Goal: Task Accomplishment & Management: Complete application form

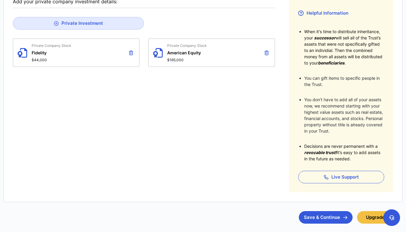
scroll to position [107, 0]
click at [312, 218] on button "Save & Continue" at bounding box center [326, 218] width 54 height 13
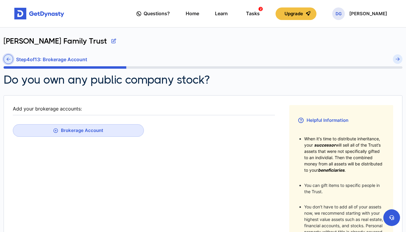
click at [7, 59] on icon at bounding box center [9, 59] width 4 height 4
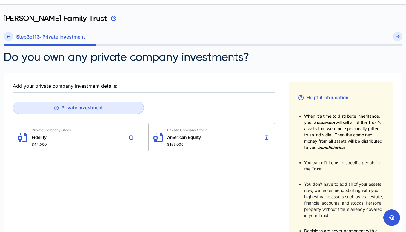
scroll to position [23, 0]
click at [89, 108] on button "Private Investment" at bounding box center [78, 107] width 131 height 13
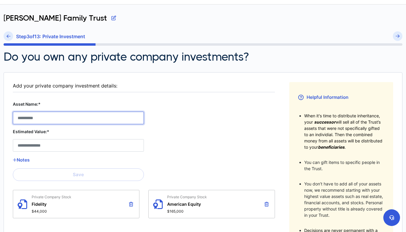
click at [80, 117] on Stock__asset_name__2 "Asset Name:*" at bounding box center [78, 118] width 131 height 13
type Stock__asset_name__2 "**********"
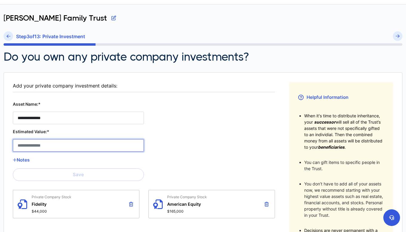
click at [59, 143] on Stock__estimated_value__2 "Estimated Value:*" at bounding box center [78, 145] width 131 height 13
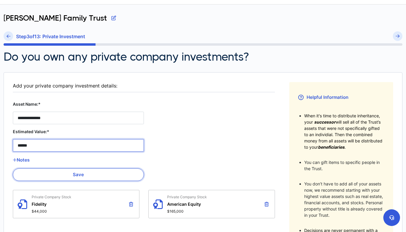
type Stock__estimated_value__2 "******"
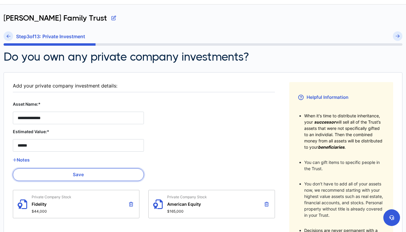
click at [78, 172] on button "Save" at bounding box center [78, 175] width 131 height 13
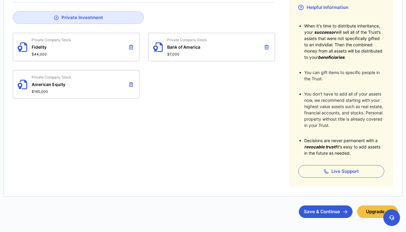
scroll to position [134, 0]
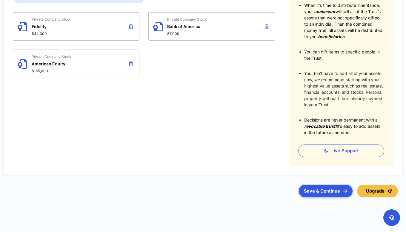
click at [328, 194] on button "Save & Continue" at bounding box center [326, 191] width 54 height 13
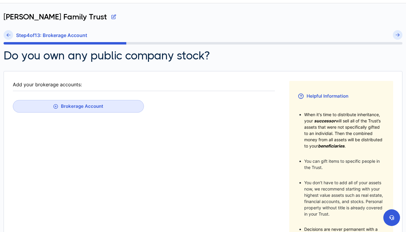
scroll to position [24, 0]
click at [10, 36] on icon at bounding box center [9, 35] width 4 height 4
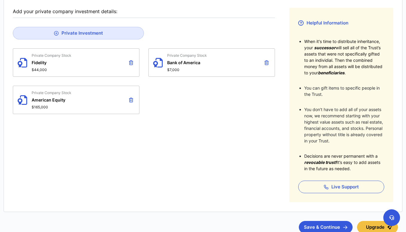
scroll to position [98, 0]
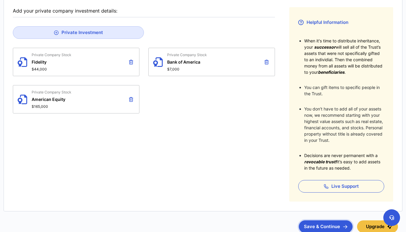
click at [312, 223] on button "Save & Continue" at bounding box center [326, 227] width 54 height 13
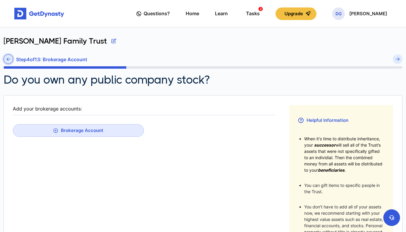
click at [8, 57] on icon at bounding box center [9, 59] width 4 height 4
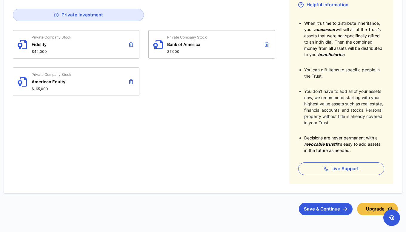
scroll to position [120, 0]
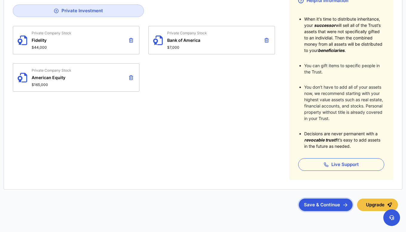
click at [315, 205] on button "Save & Continue" at bounding box center [326, 205] width 54 height 13
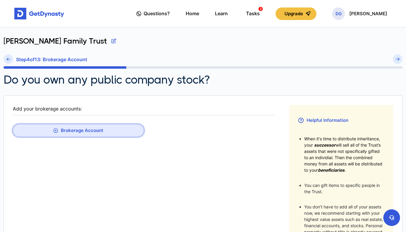
click at [82, 129] on button "Brokerage Account" at bounding box center [78, 130] width 131 height 13
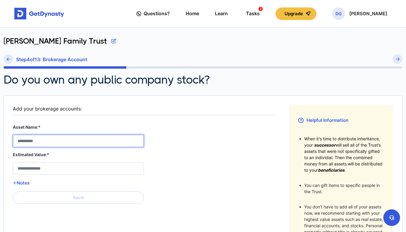
click at [48, 143] on Account__asset_name__0 "Asset Name:*" at bounding box center [78, 141] width 131 height 13
type Account__asset_name__0 "*"
type Account__asset_name__0 "********"
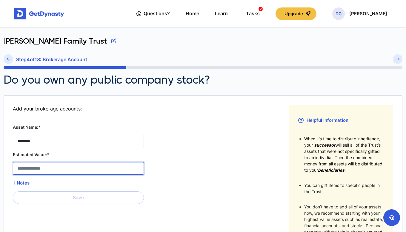
click at [75, 172] on Account__estimated_value__0 "Estimated Value:*" at bounding box center [78, 168] width 131 height 13
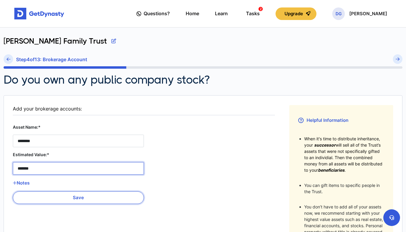
type Account__estimated_value__0 "*******"
click at [80, 197] on button "Save" at bounding box center [78, 198] width 131 height 13
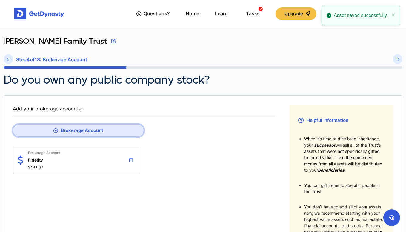
drag, startPoint x: 73, startPoint y: 132, endPoint x: 56, endPoint y: 151, distance: 25.2
click at [56, 151] on fieldset "Add your brokerage accounts: Brokerage Account Brokerage Account Fidelity $44,0…" at bounding box center [144, 202] width 262 height 195
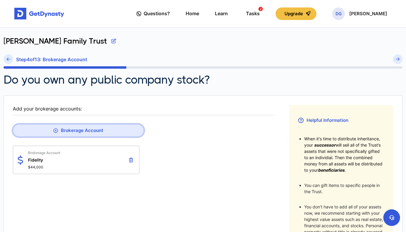
click at [68, 132] on button "Brokerage Account" at bounding box center [78, 130] width 131 height 13
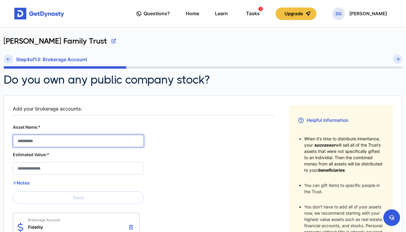
click at [65, 147] on Account__asset_name__1 "Asset Name:*" at bounding box center [78, 141] width 131 height 13
type Account__asset_name__1 "**********"
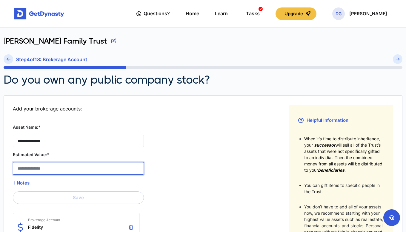
click at [49, 174] on Account__estimated_value__1 "Estimated Value:*" at bounding box center [78, 168] width 131 height 13
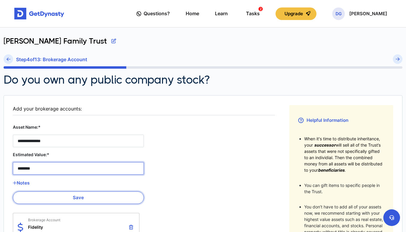
type Account__estimated_value__1 "********"
click at [76, 198] on button "Save" at bounding box center [78, 198] width 131 height 13
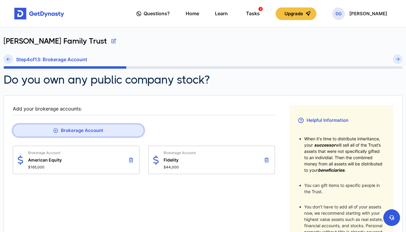
click at [72, 133] on button "Brokerage Account" at bounding box center [78, 130] width 131 height 13
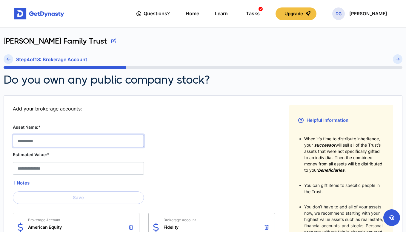
click at [56, 140] on Account__asset_name__2 "Asset Name:*" at bounding box center [78, 141] width 131 height 13
type Account__asset_name__2 "**********"
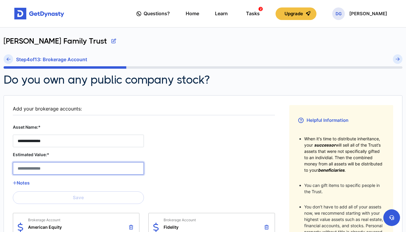
click at [53, 169] on Account__estimated_value__2 "Estimated Value:*" at bounding box center [78, 168] width 131 height 13
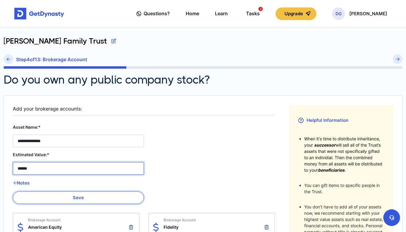
type Account__estimated_value__2 "******"
click at [80, 202] on button "Save" at bounding box center [78, 198] width 131 height 13
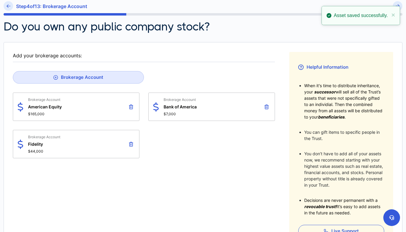
scroll to position [140, 0]
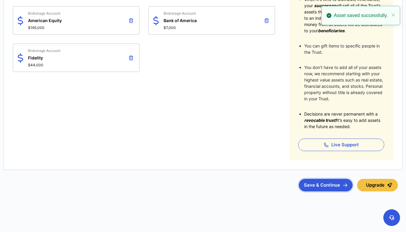
click at [312, 187] on button "Save & Continue" at bounding box center [326, 185] width 54 height 13
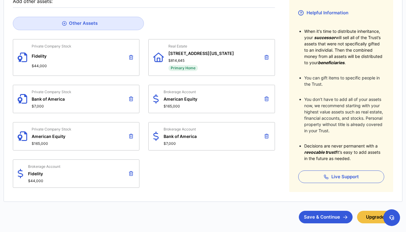
scroll to position [109, 0]
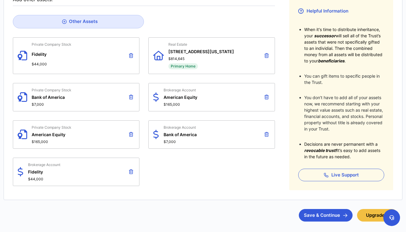
click at [130, 53] on icon at bounding box center [131, 55] width 4 height 5
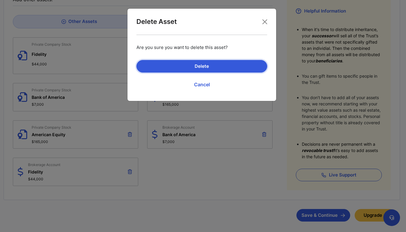
click at [196, 62] on button "Delete" at bounding box center [202, 66] width 131 height 13
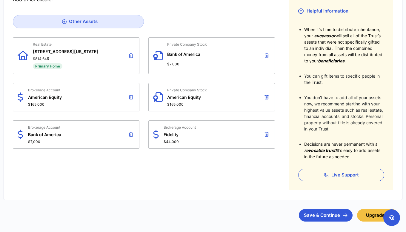
click at [266, 55] on icon at bounding box center [267, 55] width 4 height 5
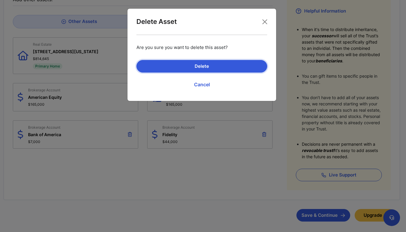
click at [245, 66] on button "Delete" at bounding box center [202, 66] width 131 height 13
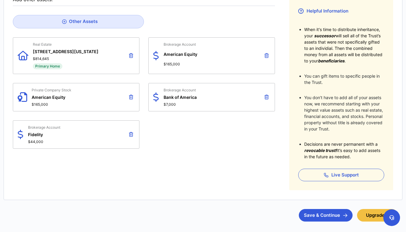
click at [131, 95] on icon at bounding box center [131, 97] width 4 height 5
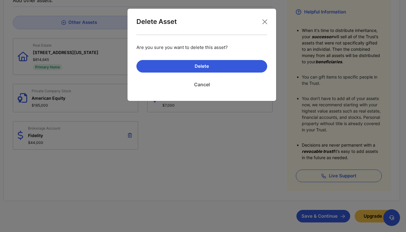
scroll to position [108, 0]
click at [202, 82] on link "Cancel" at bounding box center [202, 84] width 131 height 15
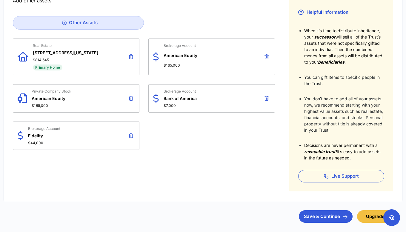
click at [133, 100] on button at bounding box center [131, 98] width 7 height 10
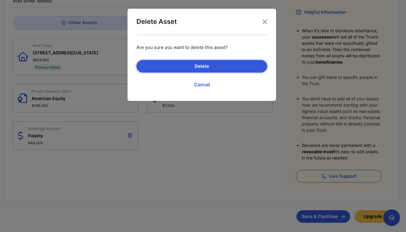
click at [175, 67] on button "Delete" at bounding box center [202, 66] width 131 height 13
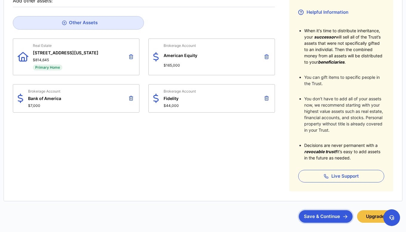
click at [335, 218] on button "Save & Continue" at bounding box center [326, 216] width 54 height 13
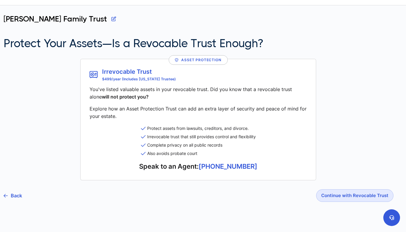
scroll to position [32, 0]
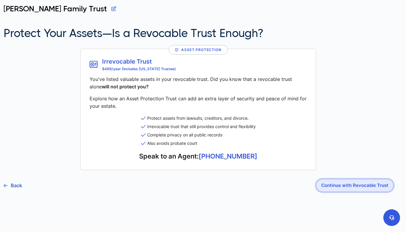
click at [330, 183] on button "Continue with Revocable Trust" at bounding box center [355, 185] width 77 height 13
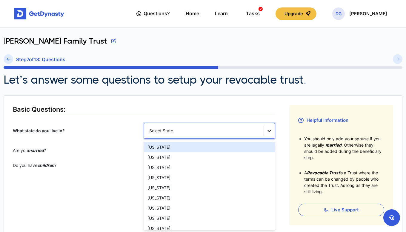
click at [273, 132] on div at bounding box center [269, 131] width 11 height 11
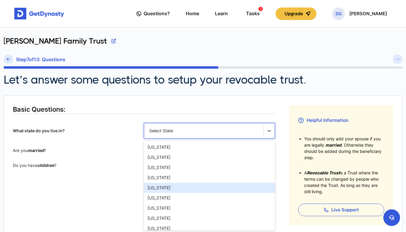
click at [199, 185] on div "[US_STATE]" at bounding box center [209, 188] width 131 height 10
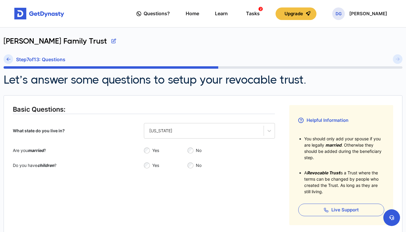
click at [194, 150] on div "No" at bounding box center [232, 151] width 88 height 6
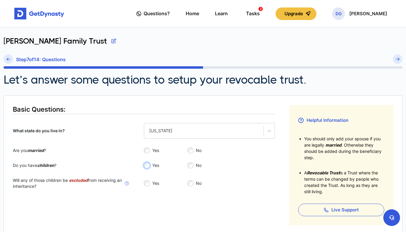
scroll to position [65, 0]
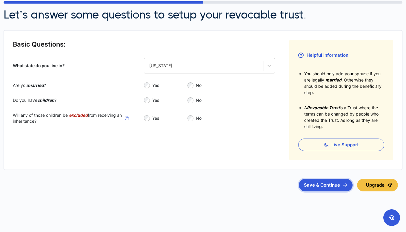
click at [314, 184] on button "Save & Continue" at bounding box center [326, 185] width 54 height 13
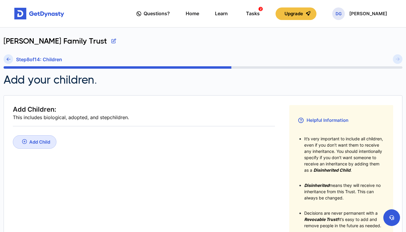
click at [42, 140] on div "Add Child" at bounding box center [39, 142] width 21 height 6
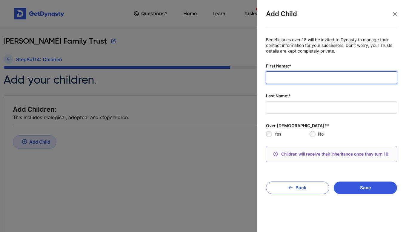
click at [268, 82] on input "First Name:*" at bounding box center [331, 77] width 131 height 13
type input "*****"
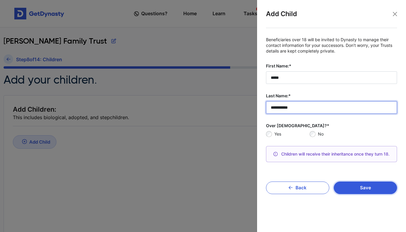
type input "**********"
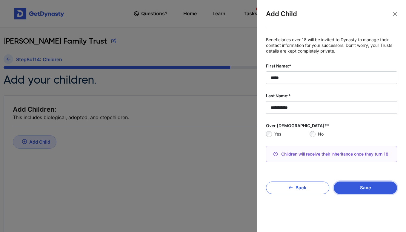
click at [360, 188] on button "Save" at bounding box center [365, 188] width 63 height 13
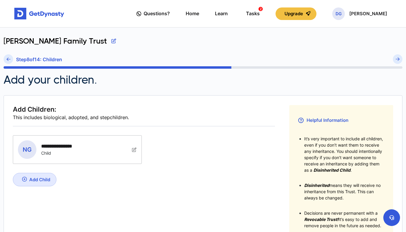
click at [44, 181] on div "Add Child" at bounding box center [39, 180] width 21 height 6
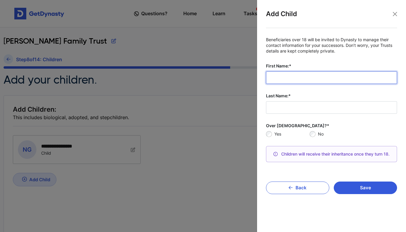
click at [276, 82] on input "First Name:*" at bounding box center [331, 77] width 131 height 13
type input "**********"
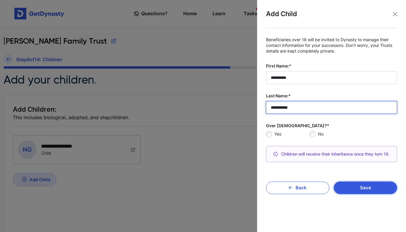
type input "**********"
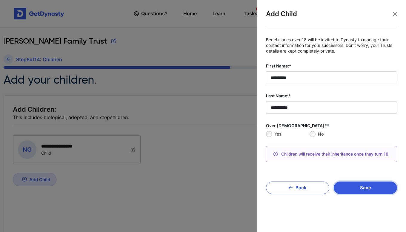
click at [349, 186] on button "Save" at bounding box center [365, 188] width 63 height 13
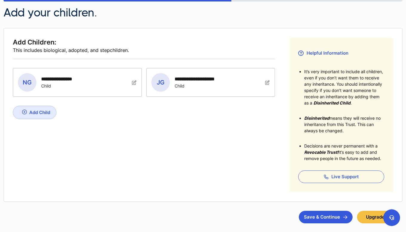
scroll to position [70, 0]
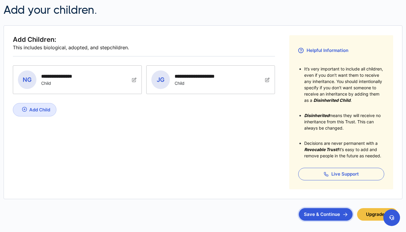
click at [314, 213] on button "Save & Continue" at bounding box center [326, 214] width 54 height 13
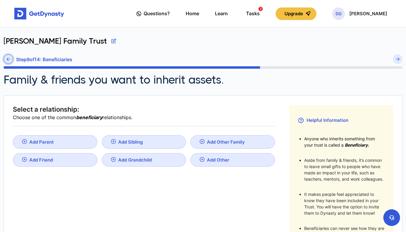
click at [9, 59] on icon at bounding box center [9, 59] width 4 height 4
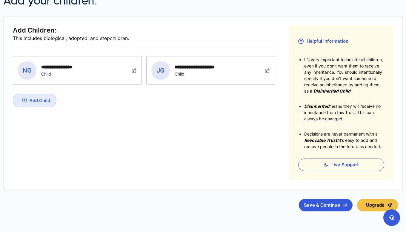
scroll to position [80, 0]
click at [311, 200] on button "Save & Continue" at bounding box center [326, 205] width 54 height 13
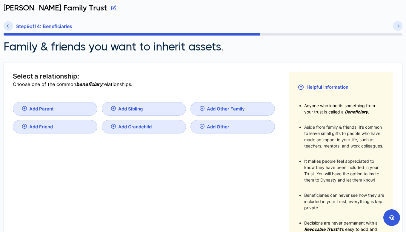
scroll to position [27, 0]
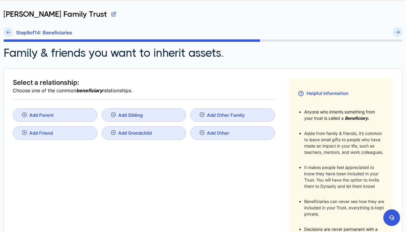
click at [211, 131] on div "Add Other" at bounding box center [218, 133] width 22 height 6
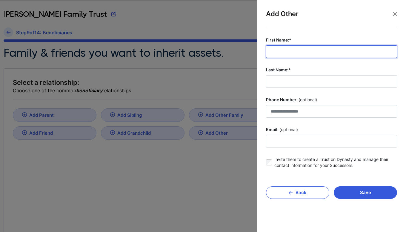
click at [277, 51] on input "First Name:*" at bounding box center [331, 51] width 131 height 13
click at [203, 158] on div at bounding box center [203, 116] width 406 height 232
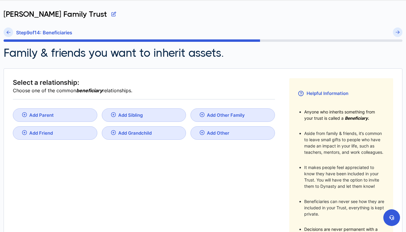
click at [206, 111] on link "Add Other Family" at bounding box center [233, 114] width 85 height 13
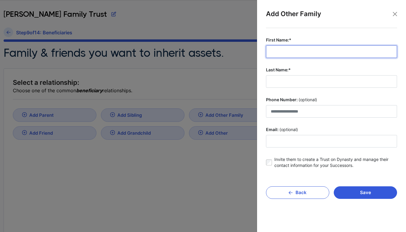
click at [276, 56] on input "First Name:*" at bounding box center [331, 51] width 131 height 13
type input "*"
type input "********"
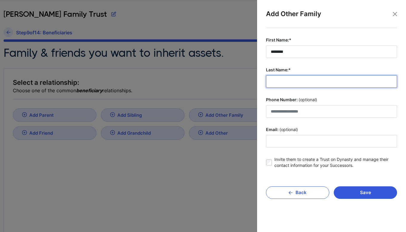
click at [282, 84] on input "Last Name:*" at bounding box center [331, 81] width 131 height 13
type input "****"
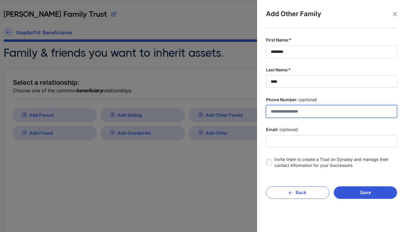
click at [282, 111] on input "Phone Number: (optional)" at bounding box center [331, 111] width 131 height 13
type input "**********"
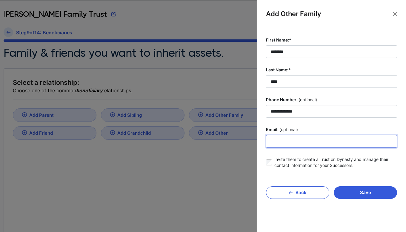
click at [285, 146] on input "Email: (optional)" at bounding box center [331, 141] width 131 height 13
type input "**********"
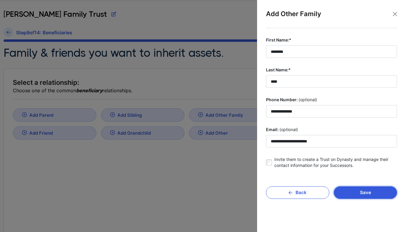
click at [354, 190] on button "Save" at bounding box center [365, 193] width 63 height 13
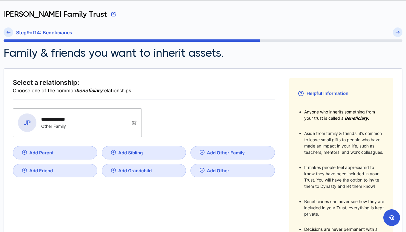
click at [108, 119] on div "**********" at bounding box center [70, 123] width 105 height 19
click at [136, 123] on img at bounding box center [134, 122] width 5 height 5
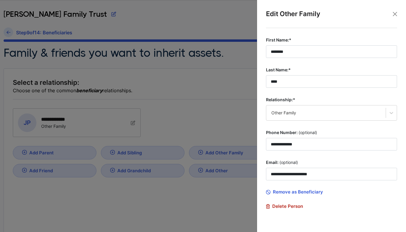
click at [223, 198] on div at bounding box center [203, 116] width 406 height 232
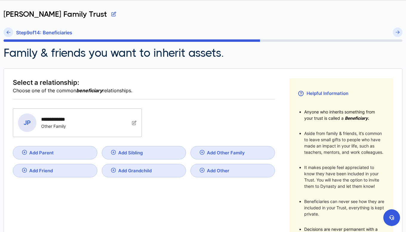
click at [74, 152] on link "Add Parent" at bounding box center [55, 152] width 85 height 13
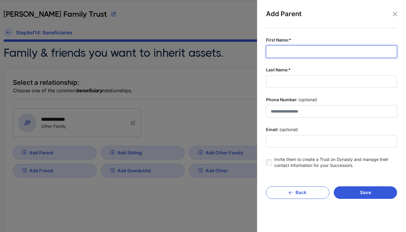
click at [278, 53] on input "First Name:*" at bounding box center [331, 51] width 131 height 13
type input "****"
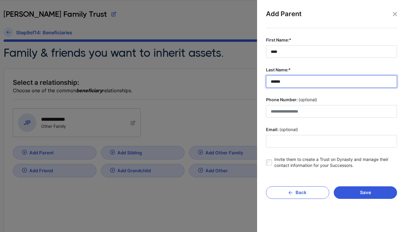
type input "******"
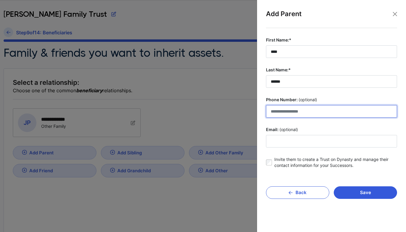
click at [279, 112] on input "Phone Number: (optional)" at bounding box center [331, 111] width 131 height 13
type input "**********"
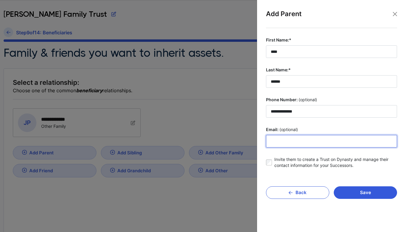
click at [277, 140] on input "Email: (optional)" at bounding box center [331, 141] width 131 height 13
type input "**********"
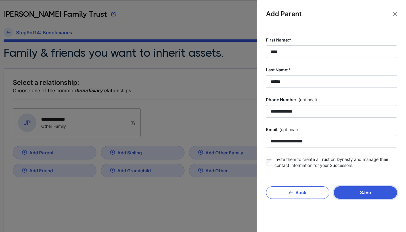
click at [357, 194] on button "Save" at bounding box center [365, 193] width 63 height 13
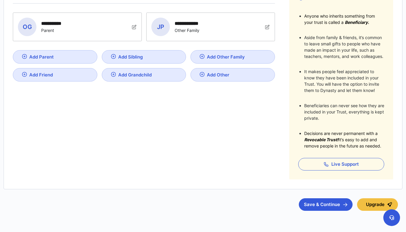
scroll to position [127, 0]
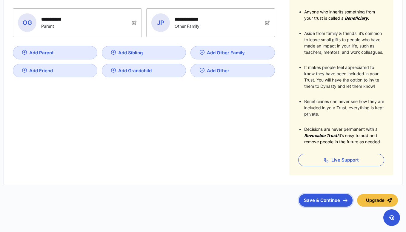
click at [312, 199] on button "Save & Continue" at bounding box center [326, 200] width 54 height 13
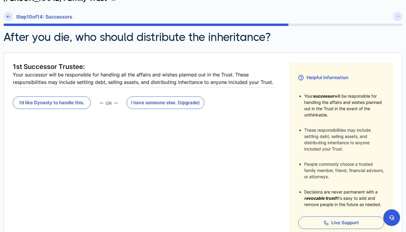
scroll to position [34, 0]
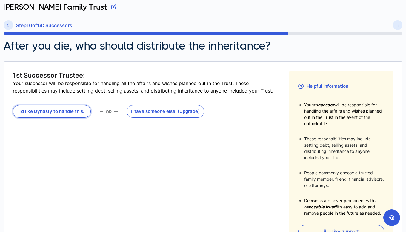
click at [76, 110] on button "I’d like Dynasty to handle this." at bounding box center [52, 111] width 78 height 13
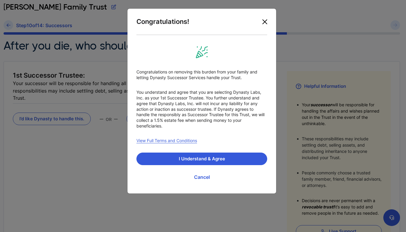
drag, startPoint x: 266, startPoint y: 23, endPoint x: 213, endPoint y: 112, distance: 103.8
click at [210, 117] on div "Congratulations! Congratulations on removing this burden from your family and l…" at bounding box center [201, 101] width 149 height 186
click at [265, 19] on button "Close" at bounding box center [265, 22] width 10 height 10
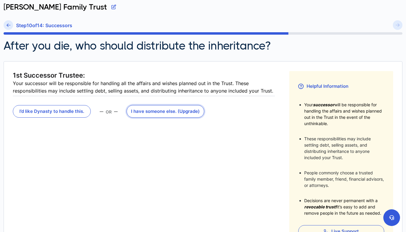
click at [164, 108] on button "I have someone else . (Upgrade)" at bounding box center [166, 111] width 78 height 13
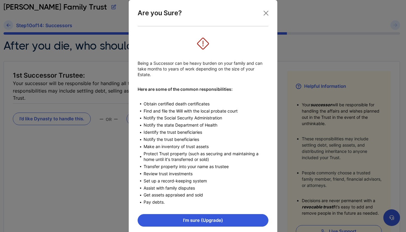
scroll to position [7, 0]
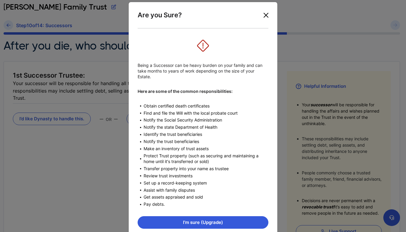
click at [266, 15] on button "Close" at bounding box center [267, 15] width 10 height 10
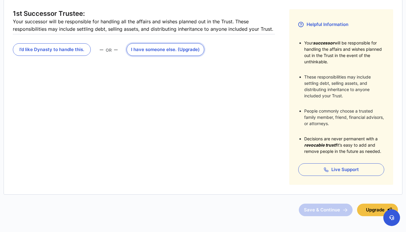
scroll to position [96, 0]
